Goal: Find specific page/section: Find specific page/section

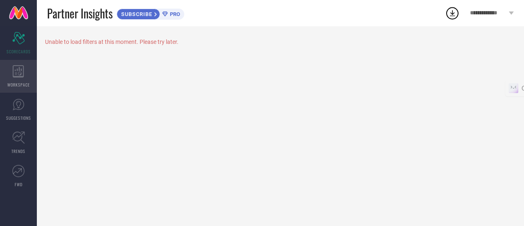
click at [22, 75] on icon at bounding box center [18, 71] width 11 height 12
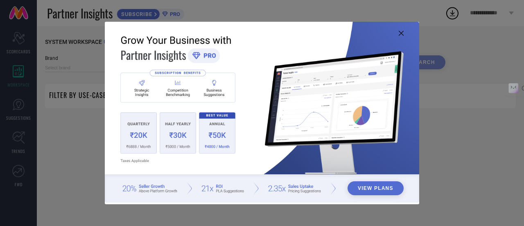
type input "1 STOP FASHION"
type input "All"
click at [18, 106] on div "View Plans" at bounding box center [262, 113] width 524 height 226
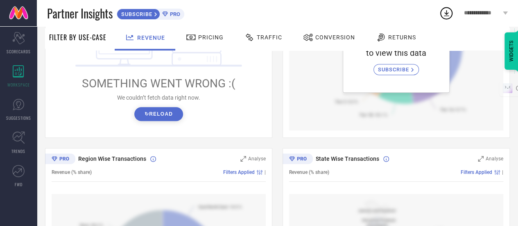
scroll to position [181, 0]
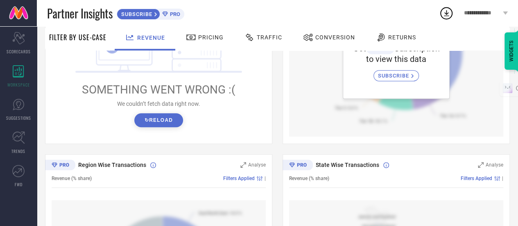
click at [163, 119] on button "↻ Reload" at bounding box center [158, 120] width 49 height 14
click at [13, 143] on icon at bounding box center [18, 137] width 13 height 13
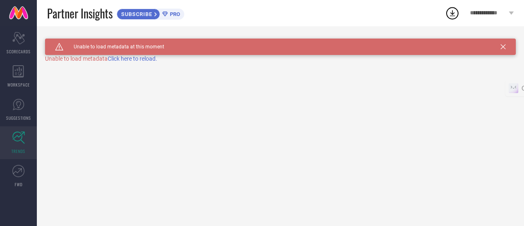
click at [124, 60] on span "Click here to reload." at bounding box center [133, 58] width 50 height 7
click at [153, 14] on span "SUBSCRIBE" at bounding box center [135, 14] width 37 height 6
